Goal: Navigation & Orientation: Find specific page/section

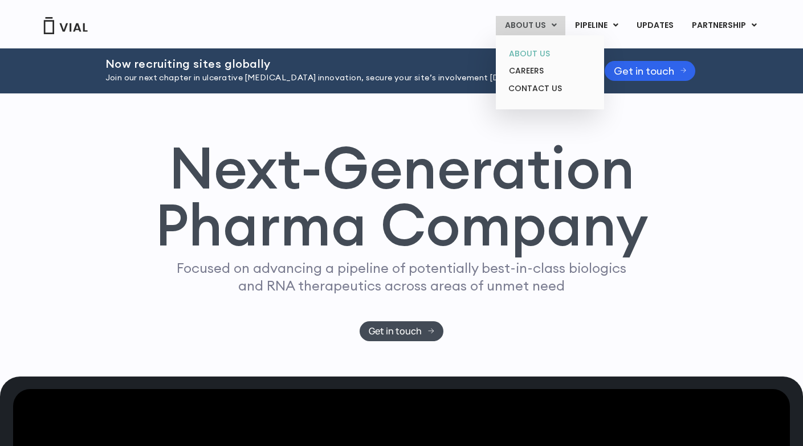
click at [533, 51] on link "ABOUT US" at bounding box center [550, 54] width 100 height 18
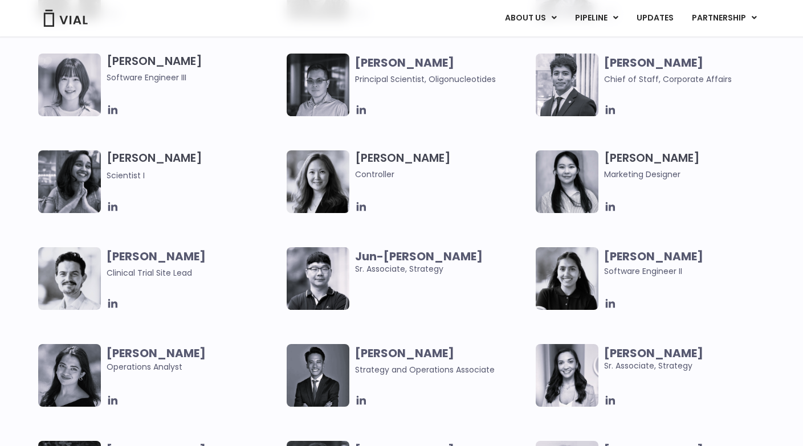
scroll to position [1953, 0]
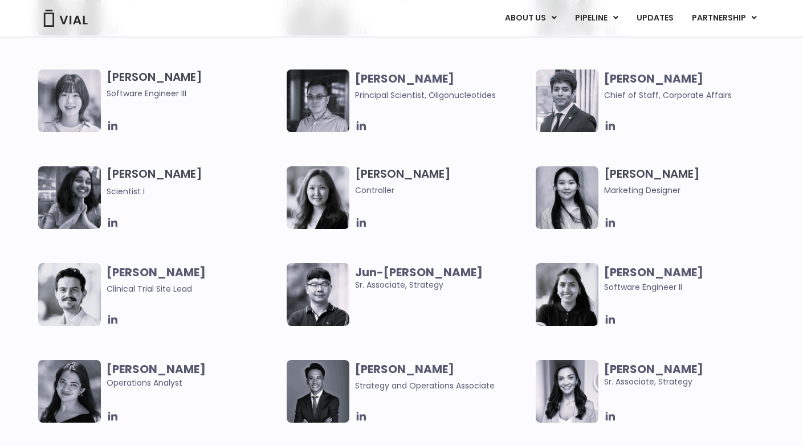
click at [413, 76] on b "[PERSON_NAME]" at bounding box center [404, 79] width 99 height 16
click at [323, 91] on img at bounding box center [318, 101] width 63 height 63
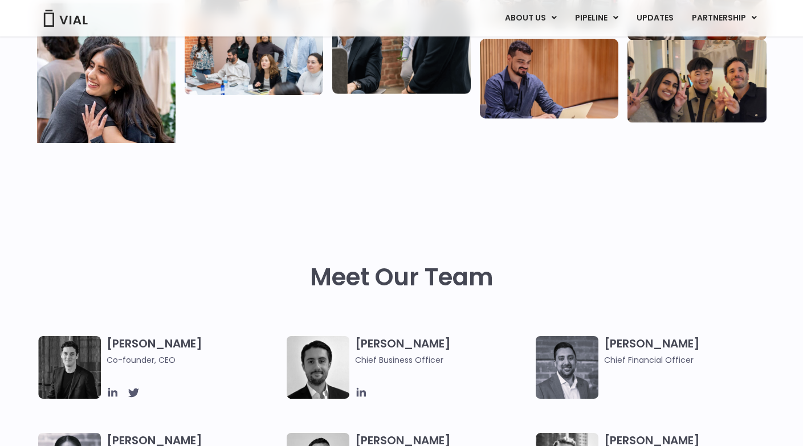
scroll to position [0, 0]
